Goal: Task Accomplishment & Management: Use online tool/utility

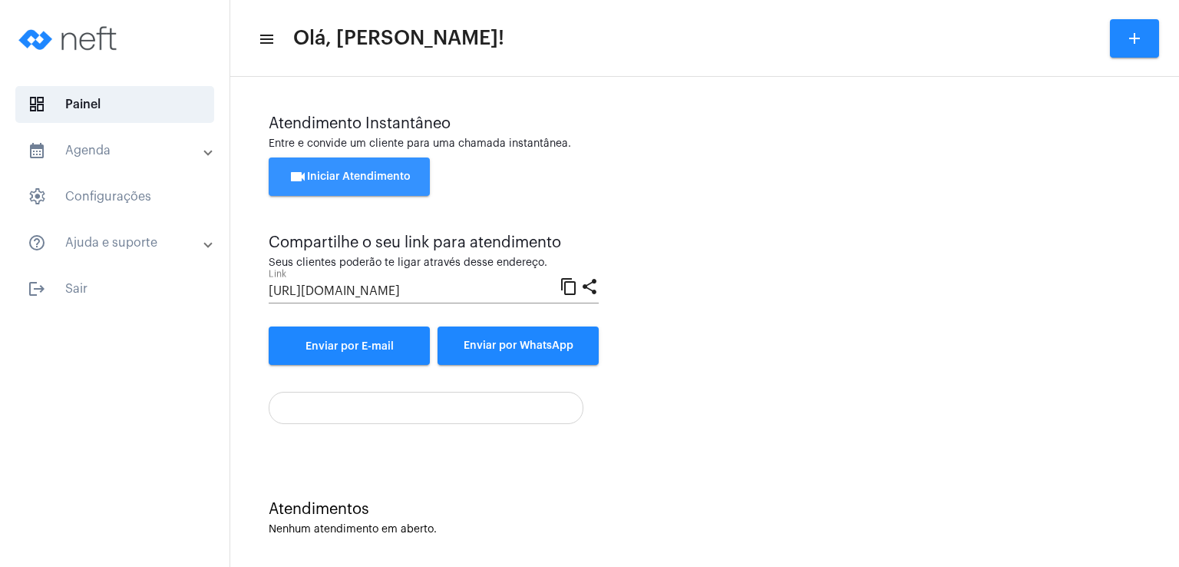
click at [349, 187] on button "videocam Iniciar Atendimento" at bounding box center [349, 176] width 161 height 38
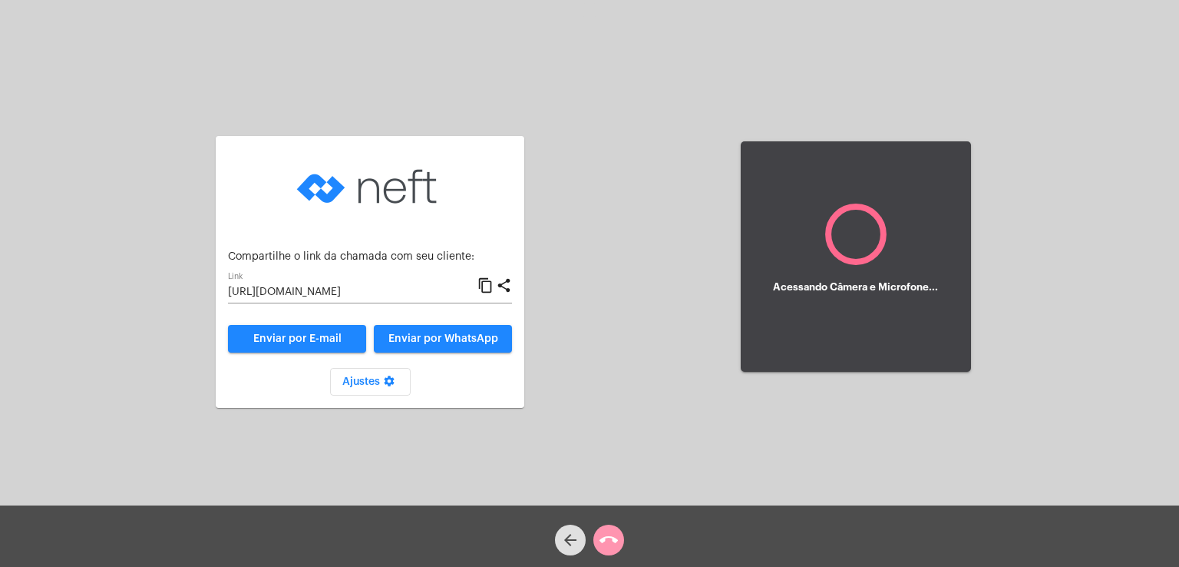
click at [445, 335] on span "Enviar por WhatsApp" at bounding box center [443, 338] width 110 height 11
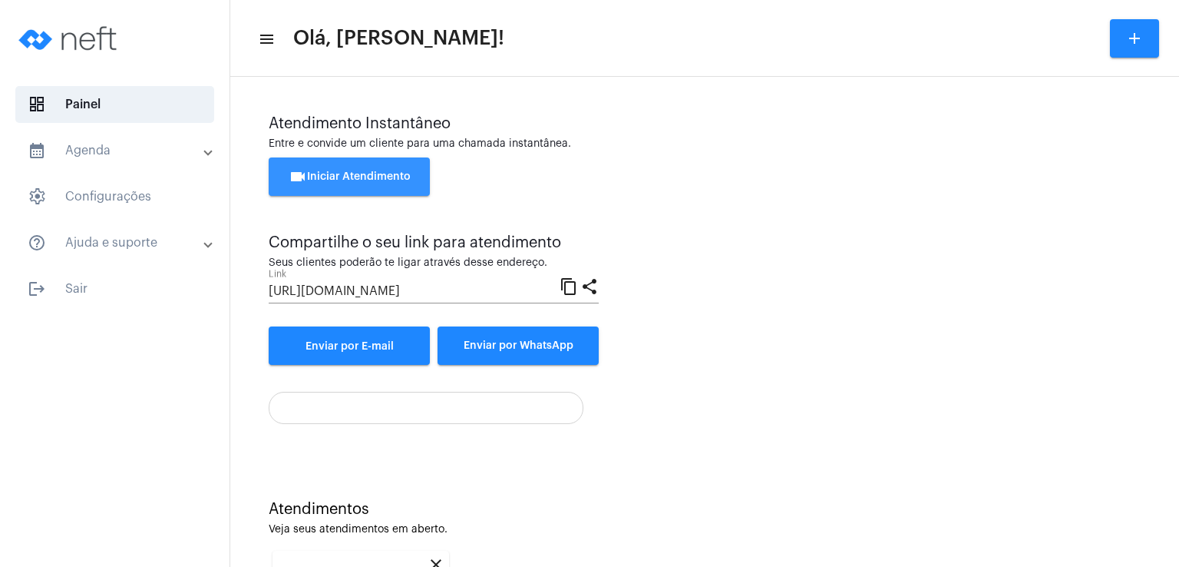
click at [359, 175] on span "videocam Iniciar Atendimento" at bounding box center [350, 176] width 122 height 11
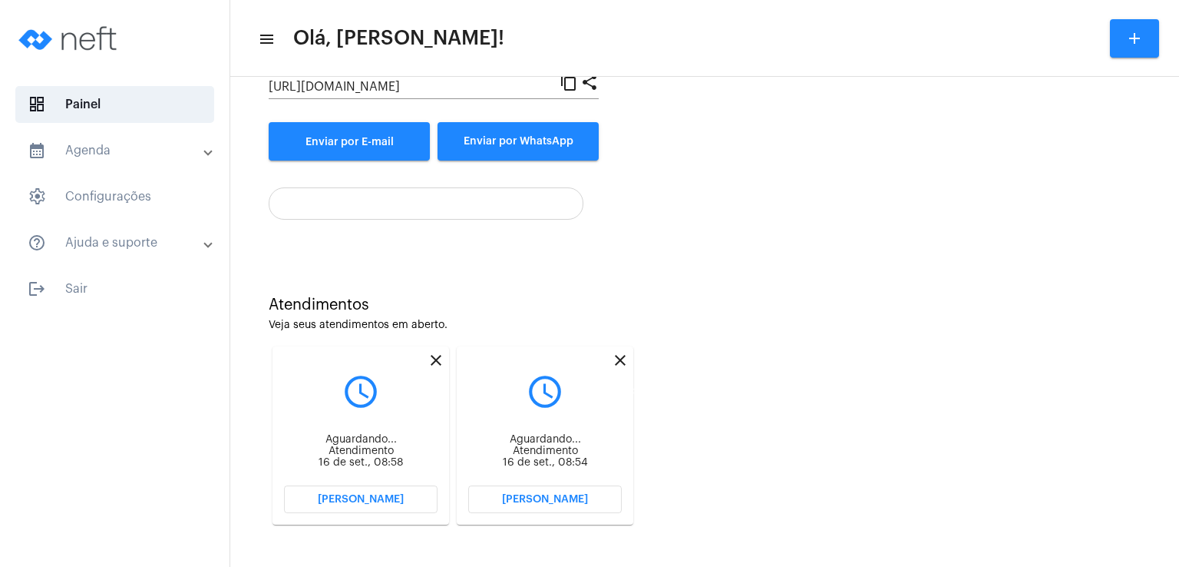
click at [619, 359] on mat-icon "close" at bounding box center [620, 360] width 18 height 18
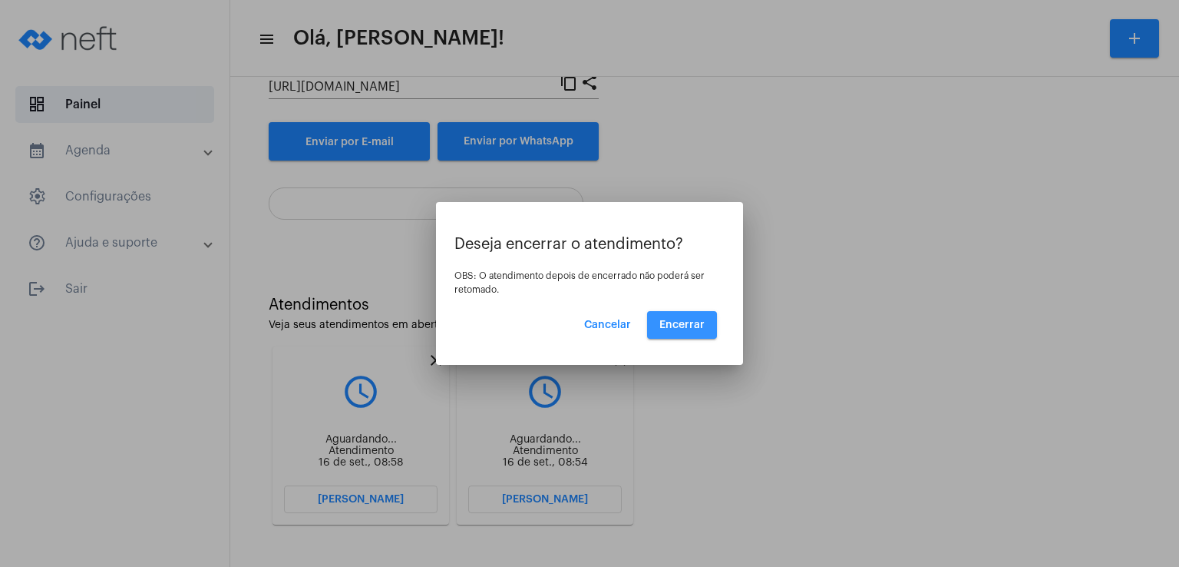
click at [700, 315] on button "Encerrar" at bounding box center [682, 325] width 70 height 28
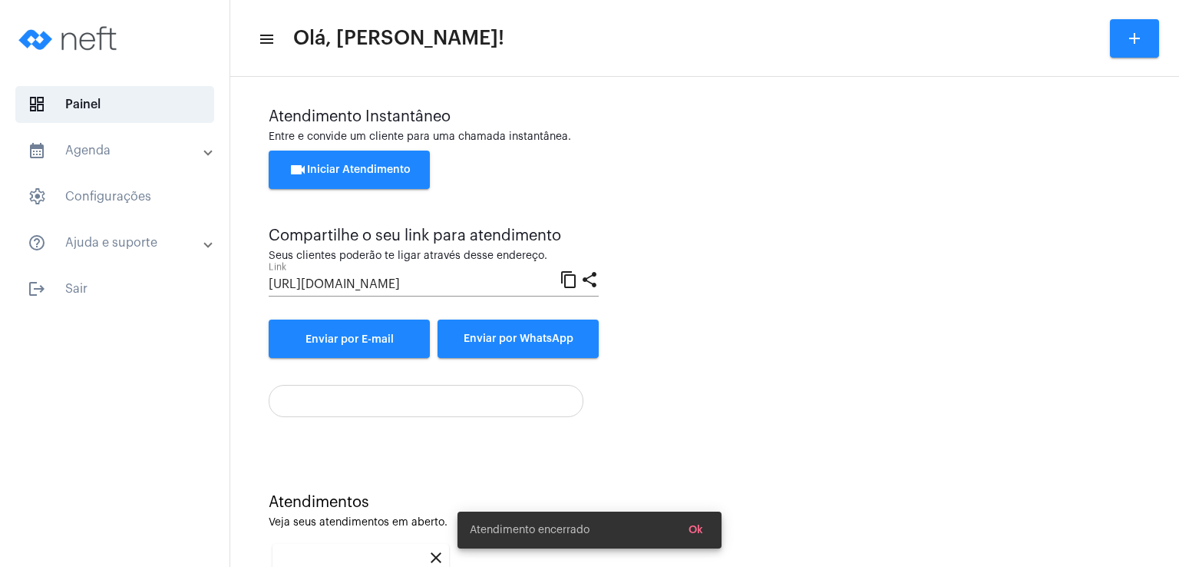
scroll to position [205, 0]
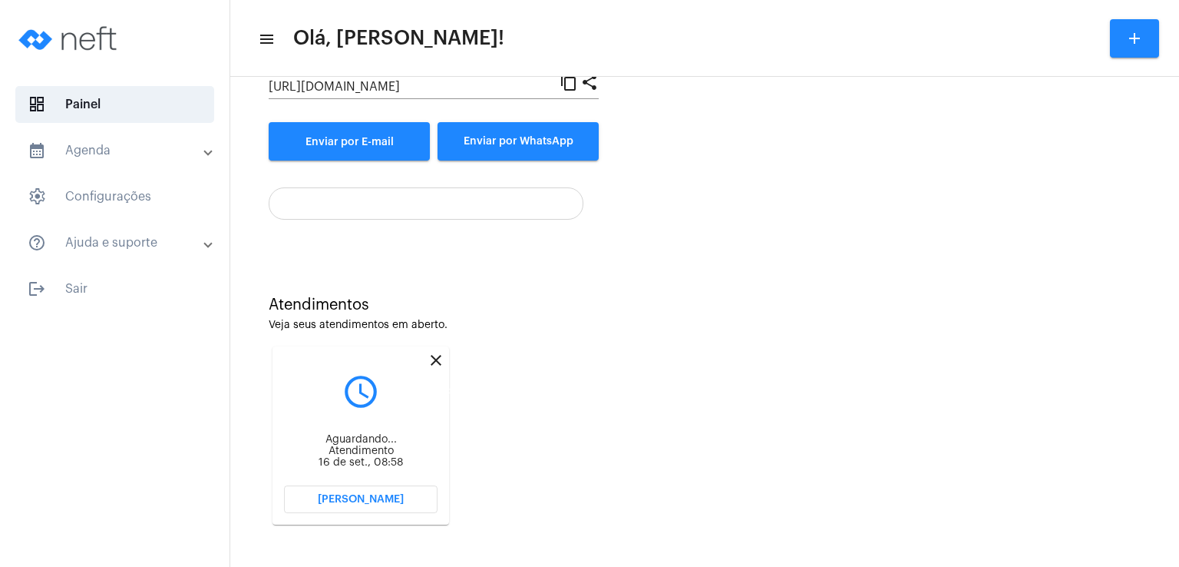
click at [433, 362] on mat-icon "close" at bounding box center [436, 360] width 18 height 18
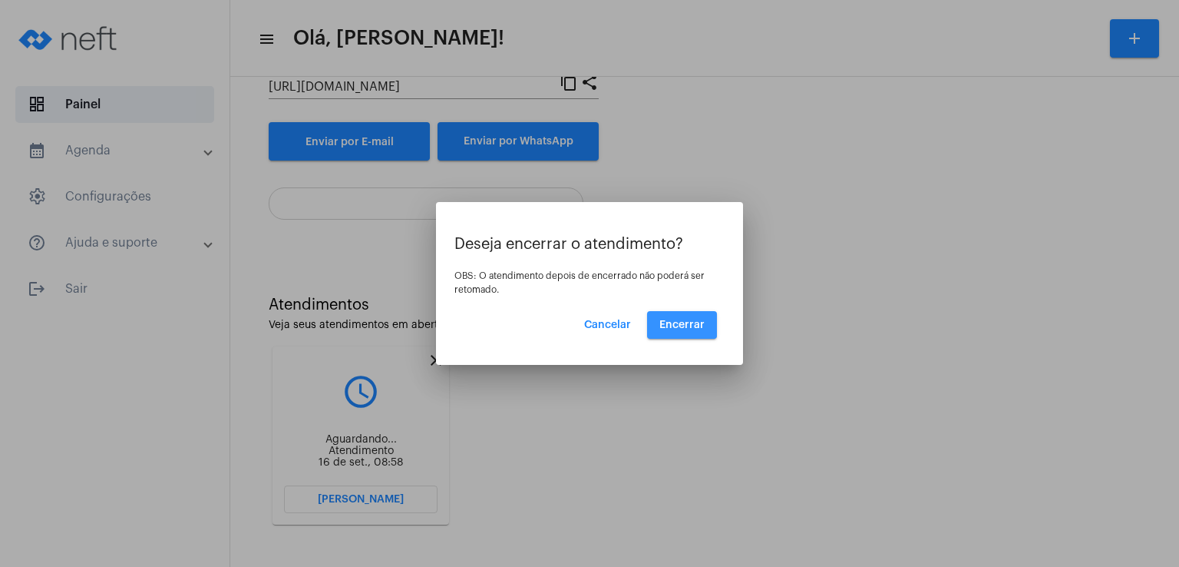
click at [682, 318] on button "Encerrar" at bounding box center [682, 325] width 70 height 28
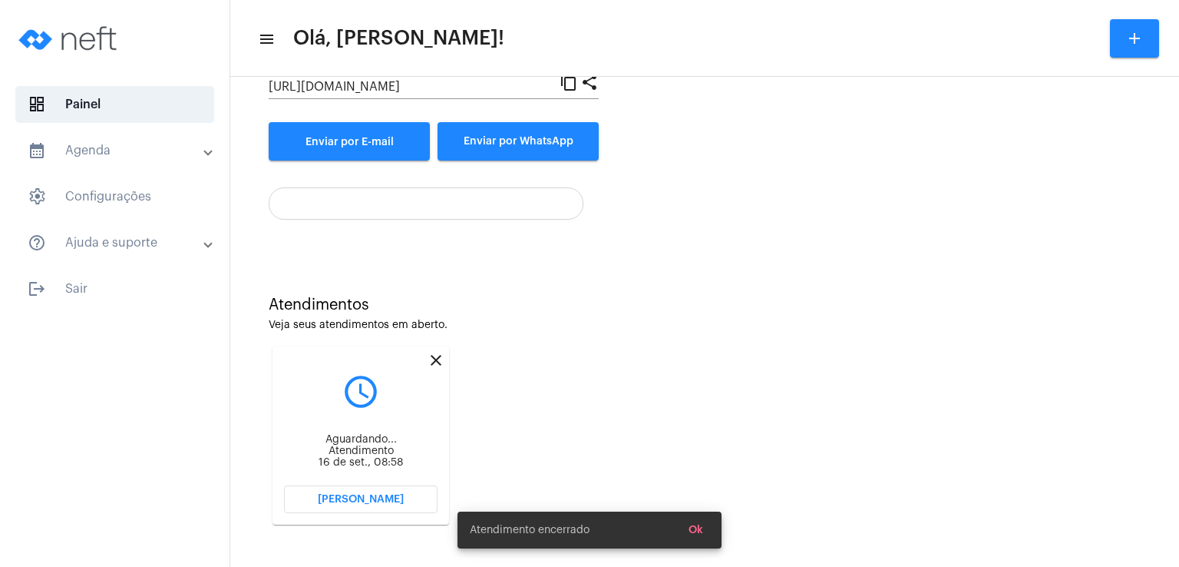
scroll to position [7, 0]
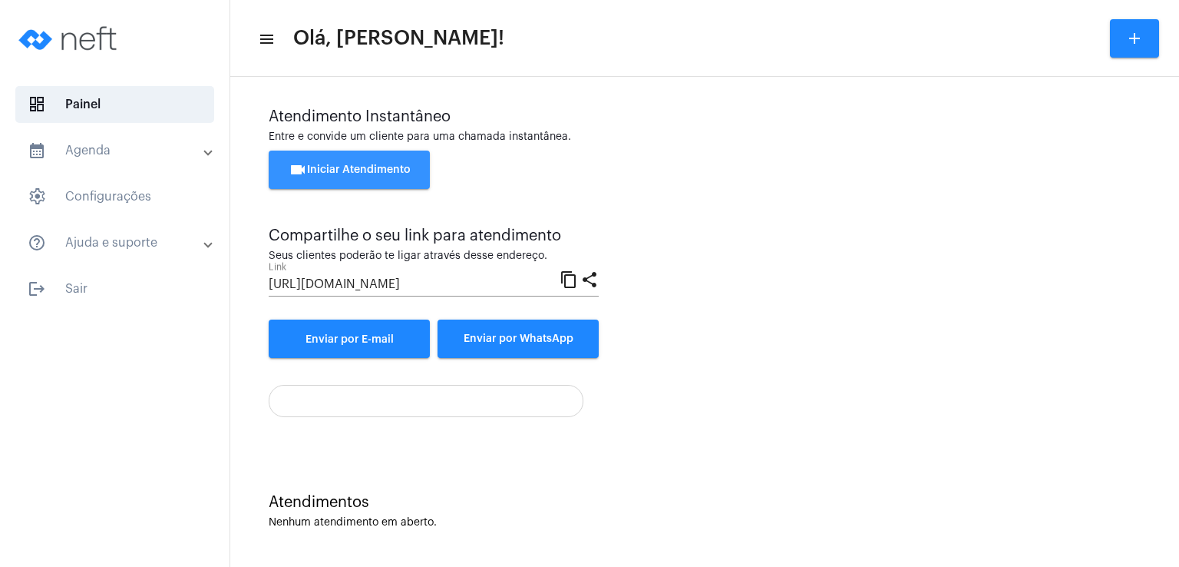
click at [375, 176] on button "videocam Iniciar Atendimento" at bounding box center [349, 169] width 161 height 38
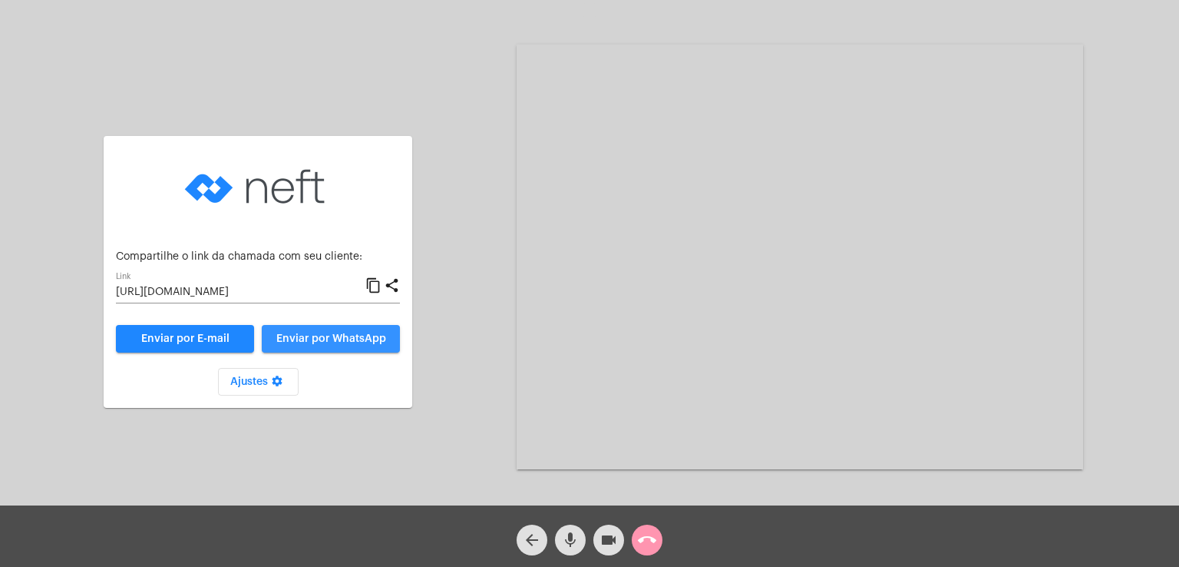
click at [335, 342] on span "Enviar por WhatsApp" at bounding box center [331, 338] width 110 height 11
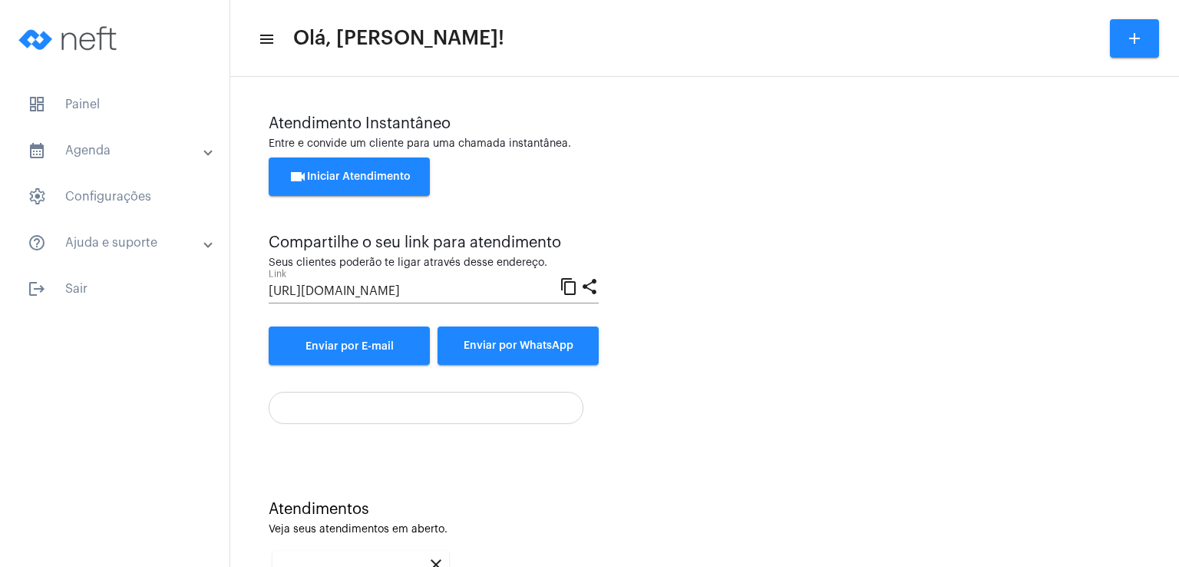
scroll to position [205, 0]
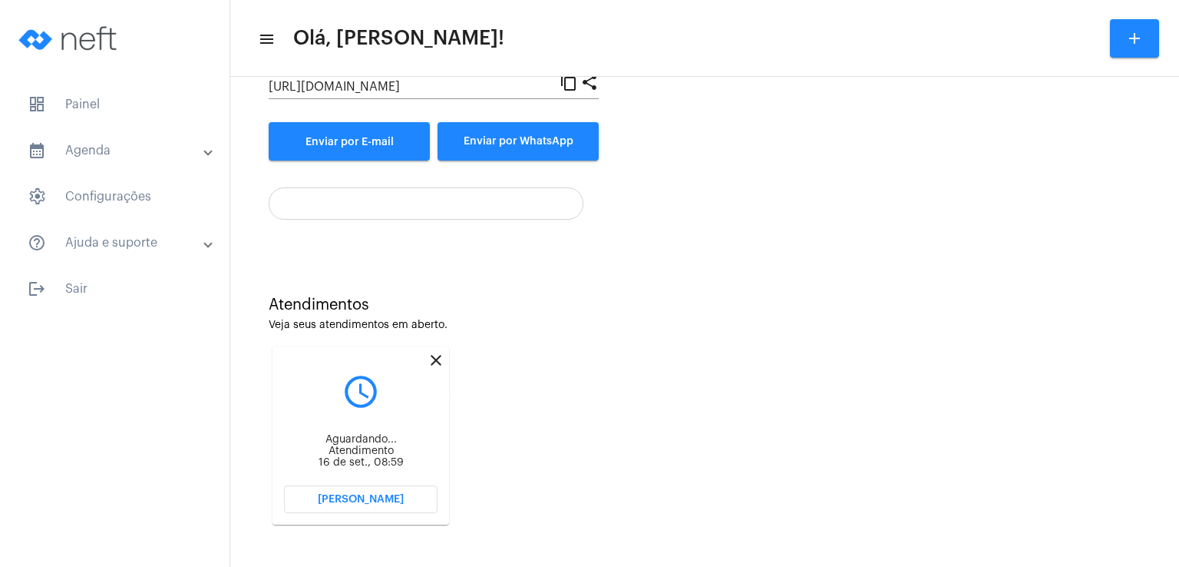
click at [434, 358] on mat-icon "close" at bounding box center [436, 360] width 18 height 18
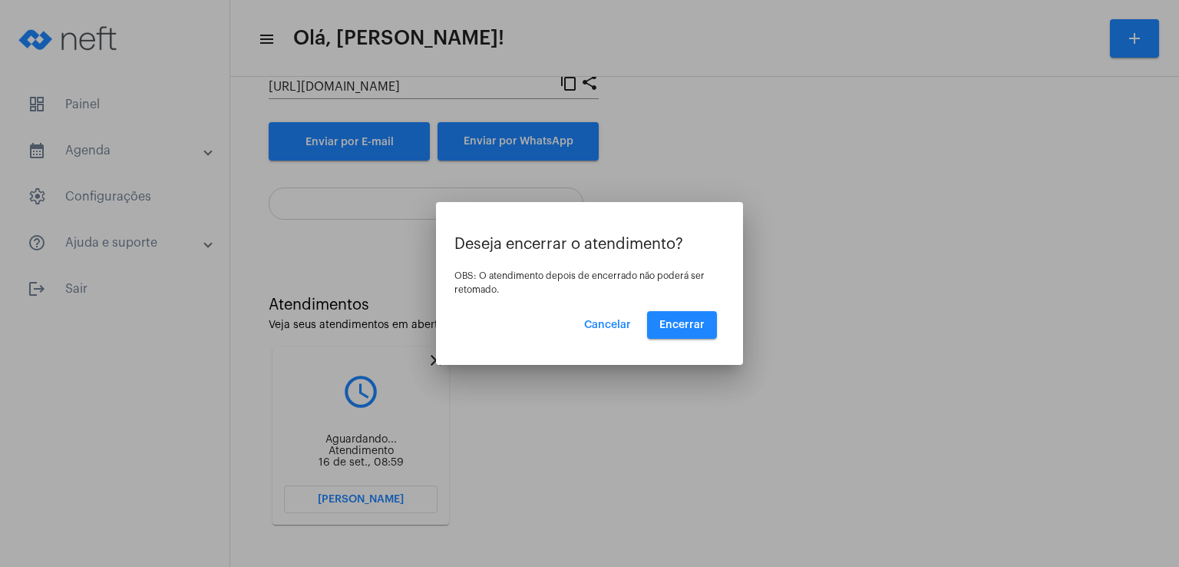
drag, startPoint x: 678, startPoint y: 306, endPoint x: 684, endPoint y: 326, distance: 20.9
click at [684, 326] on div "Deseja encerrar o atendimento? OBS: O atendimento depois de encerrado não poder…" at bounding box center [589, 287] width 270 height 103
click at [684, 326] on span "Encerrar" at bounding box center [681, 324] width 45 height 11
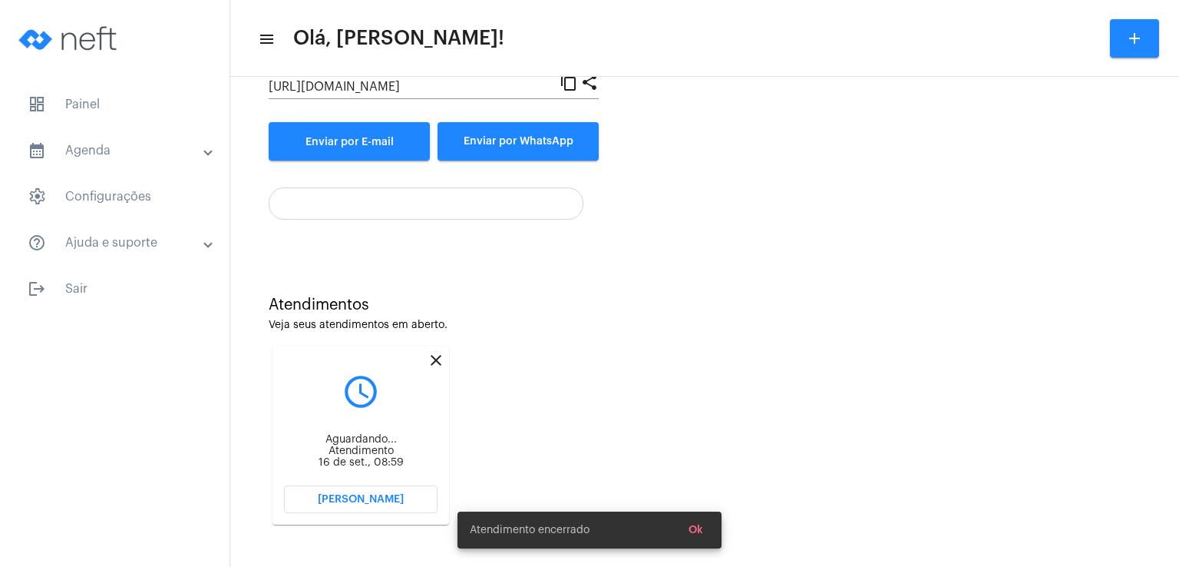
scroll to position [7, 0]
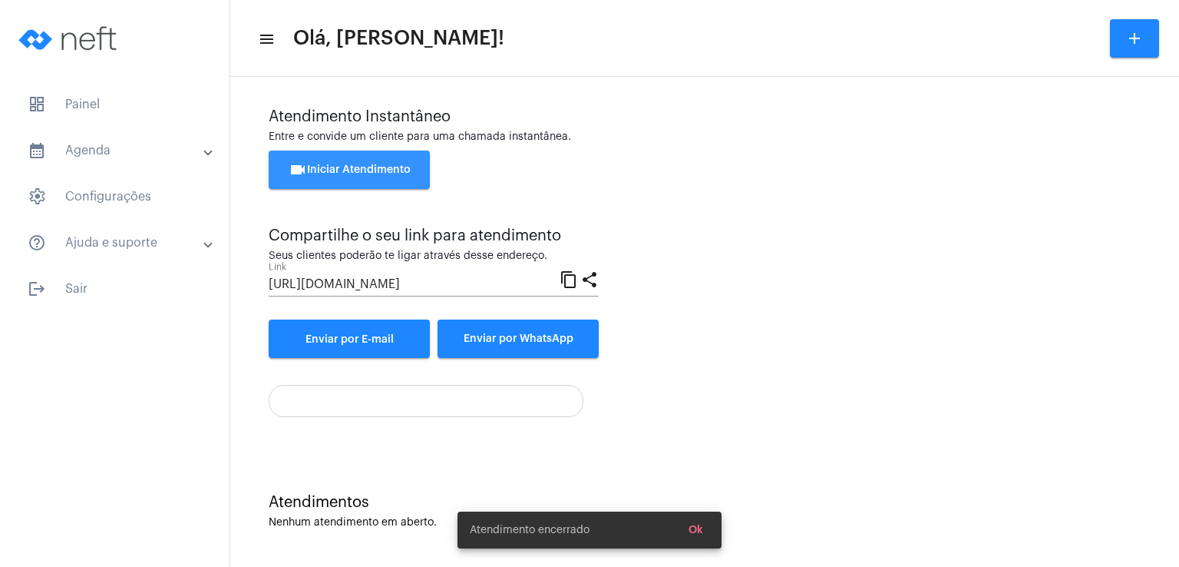
click at [386, 166] on span "videocam Iniciar Atendimento" at bounding box center [350, 169] width 122 height 11
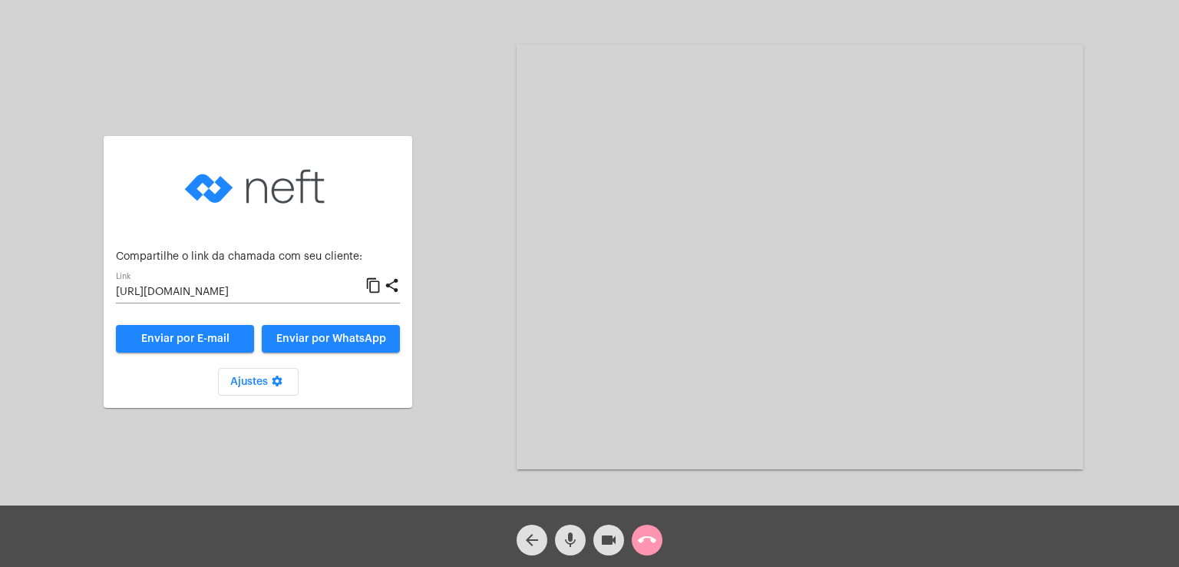
click at [345, 335] on span "Enviar por WhatsApp" at bounding box center [331, 338] width 110 height 11
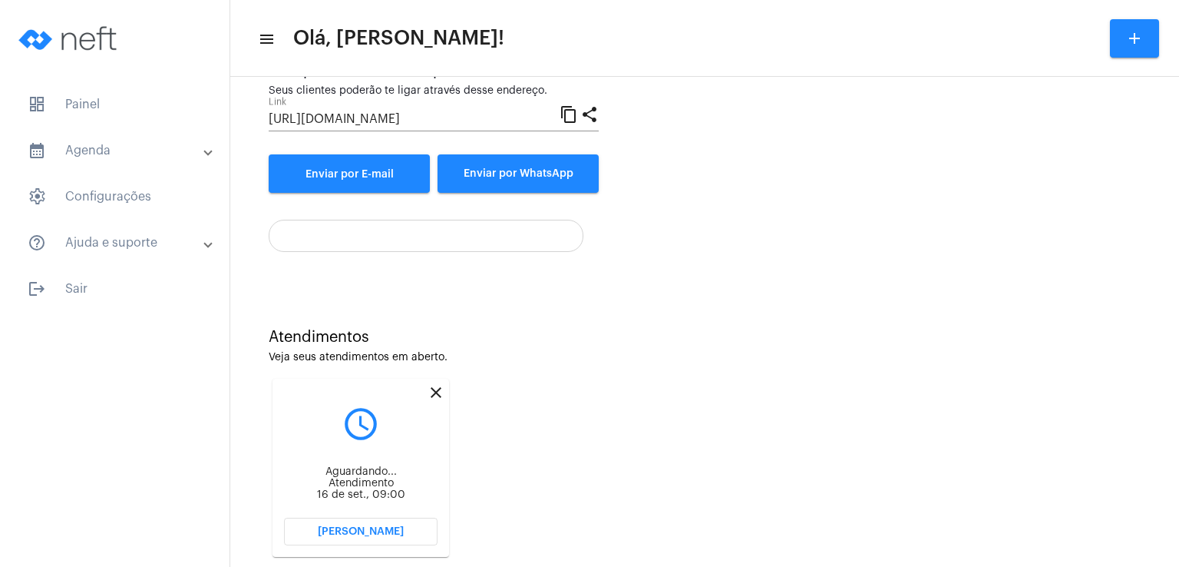
scroll to position [205, 0]
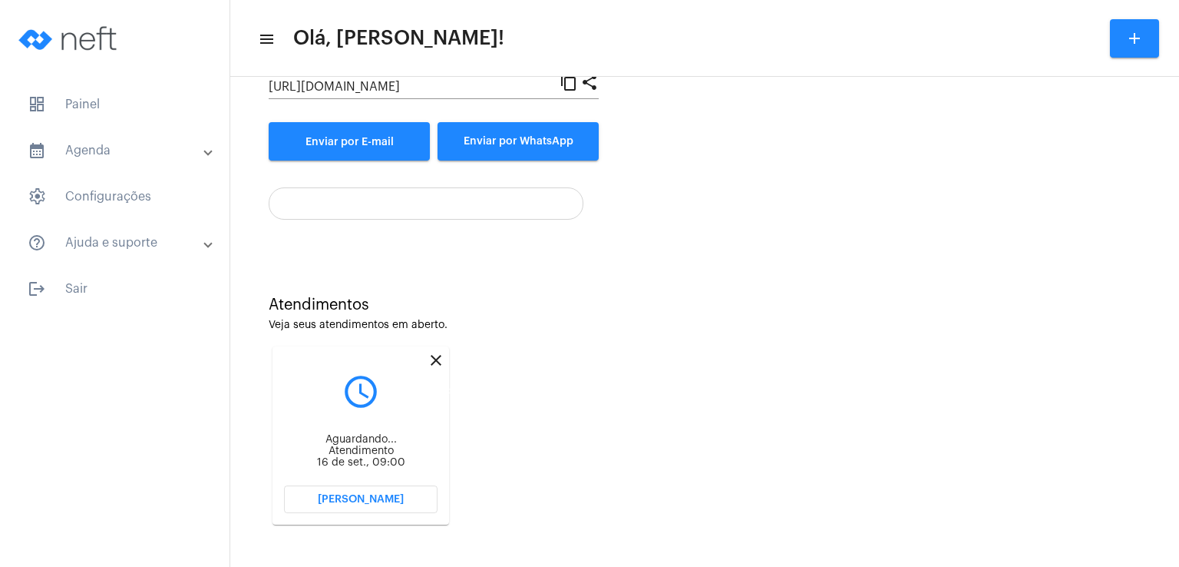
click at [433, 360] on mat-icon "close" at bounding box center [436, 360] width 18 height 18
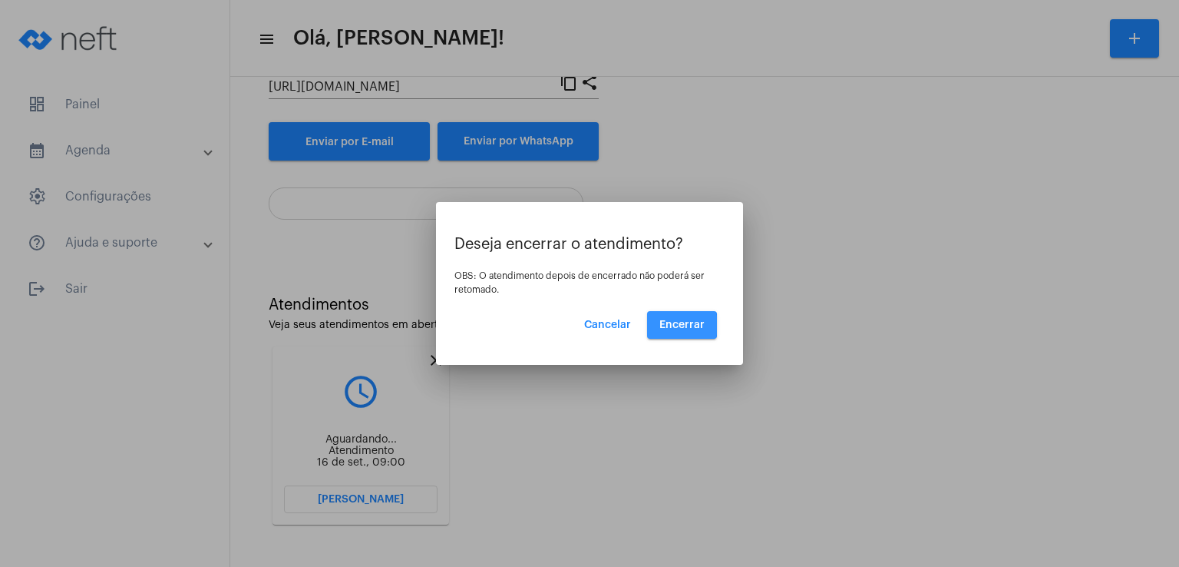
click at [671, 325] on span "Encerrar" at bounding box center [681, 324] width 45 height 11
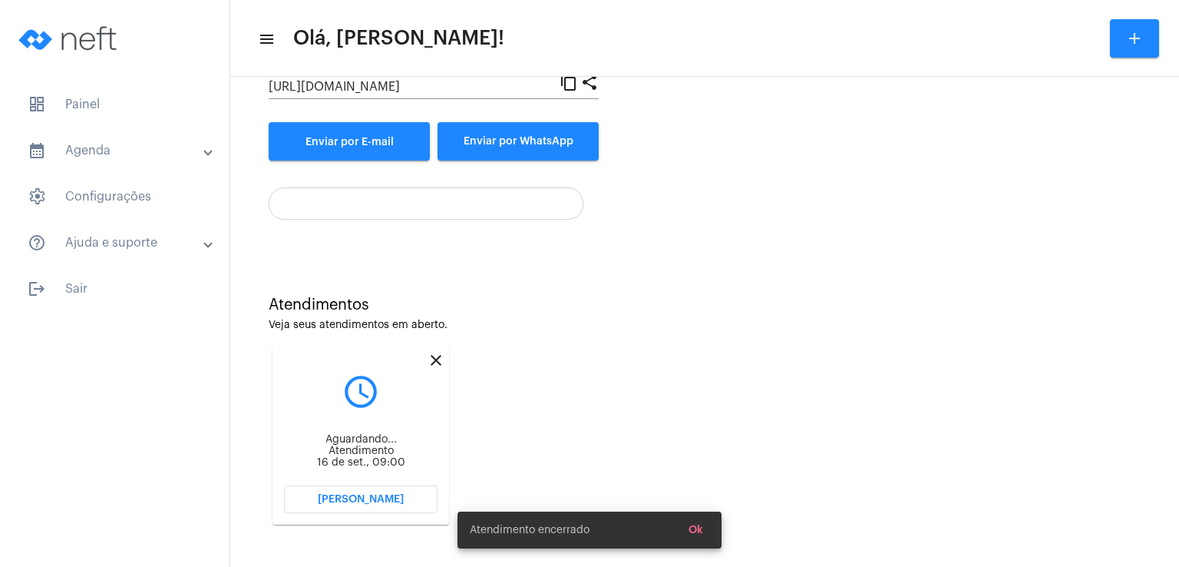
scroll to position [7, 0]
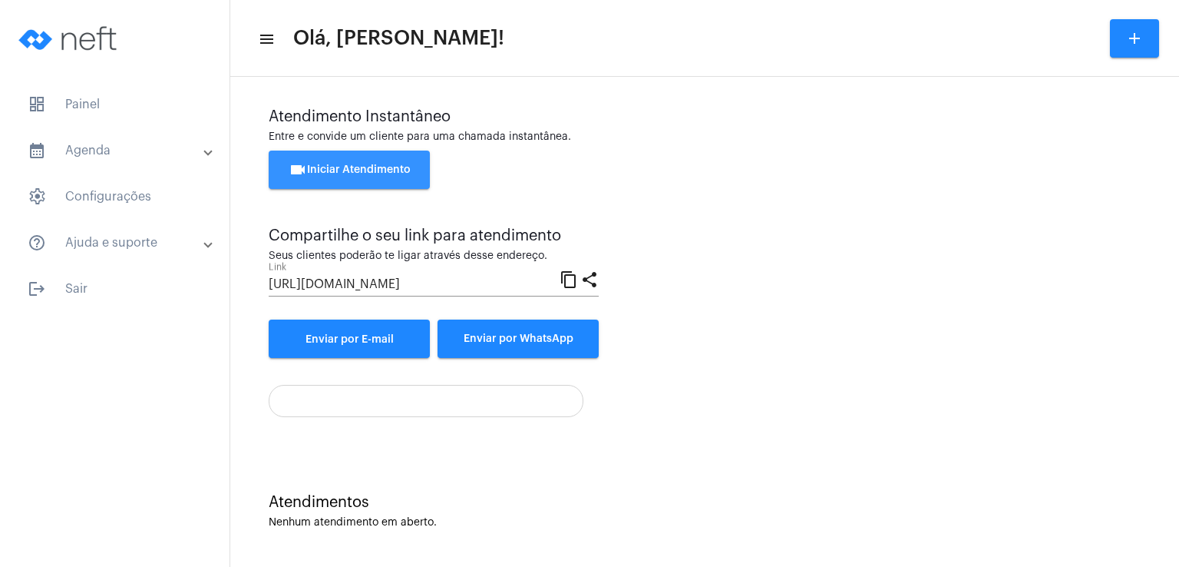
click at [385, 178] on button "videocam Iniciar Atendimento" at bounding box center [349, 169] width 161 height 38
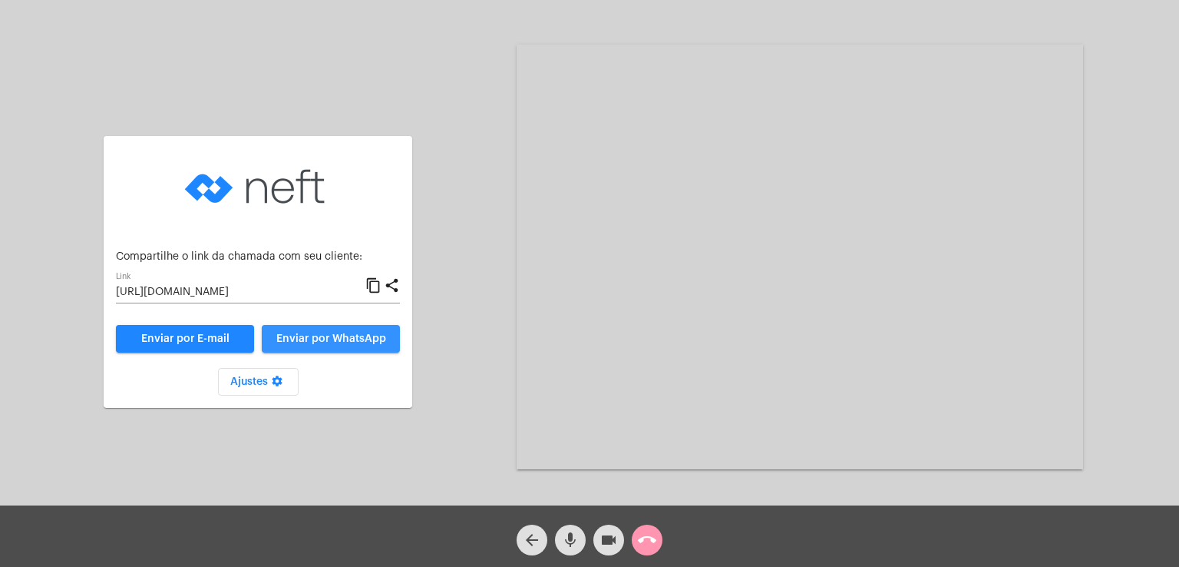
click at [316, 339] on span "Enviar por WhatsApp" at bounding box center [331, 338] width 110 height 11
